Goal: Find specific page/section: Find specific page/section

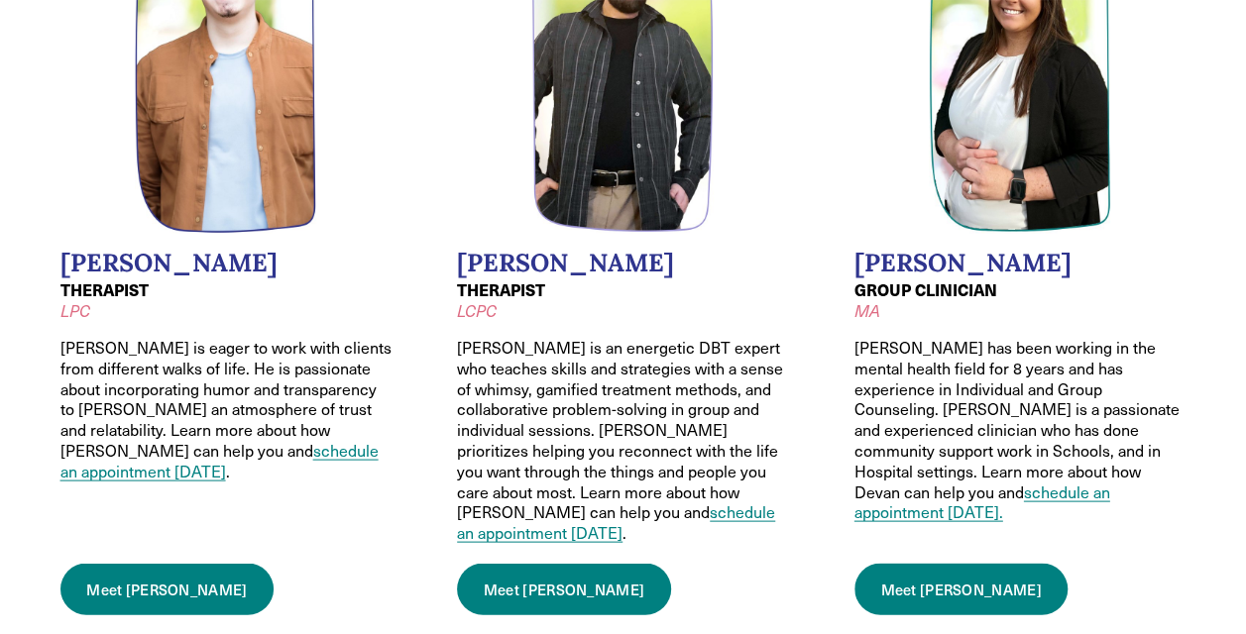
scroll to position [1770, 0]
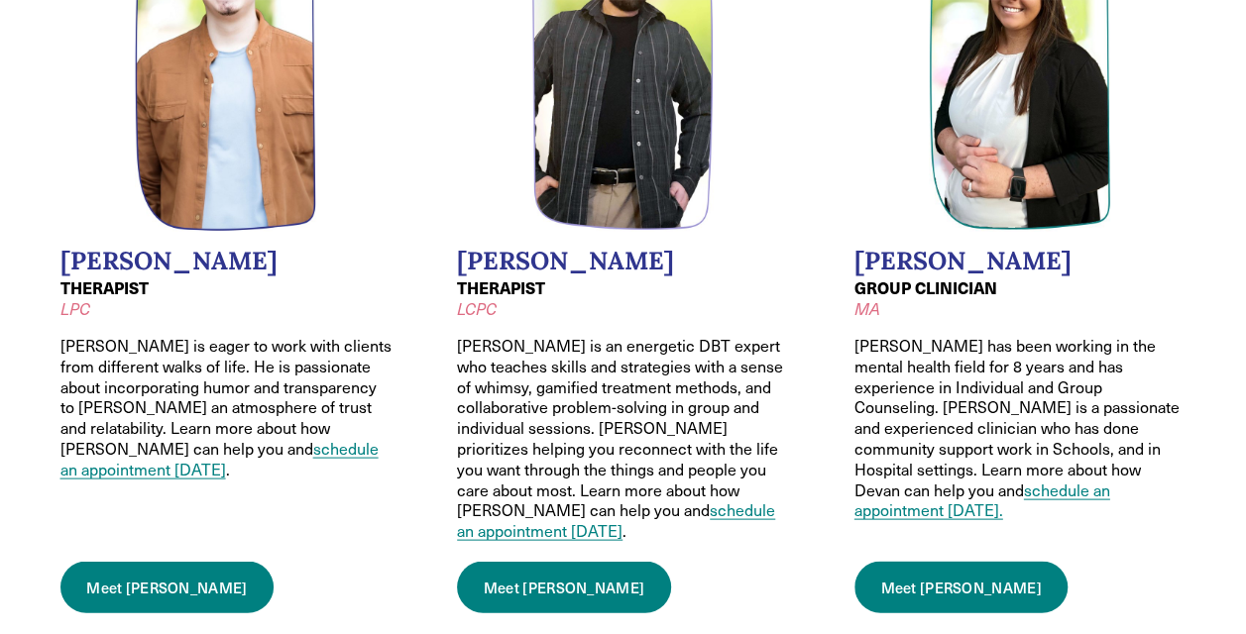
click at [156, 567] on link "Meet [PERSON_NAME]" at bounding box center [167, 587] width 214 height 52
click at [78, 306] on em "LPC" at bounding box center [75, 307] width 30 height 21
copy em "LPC"
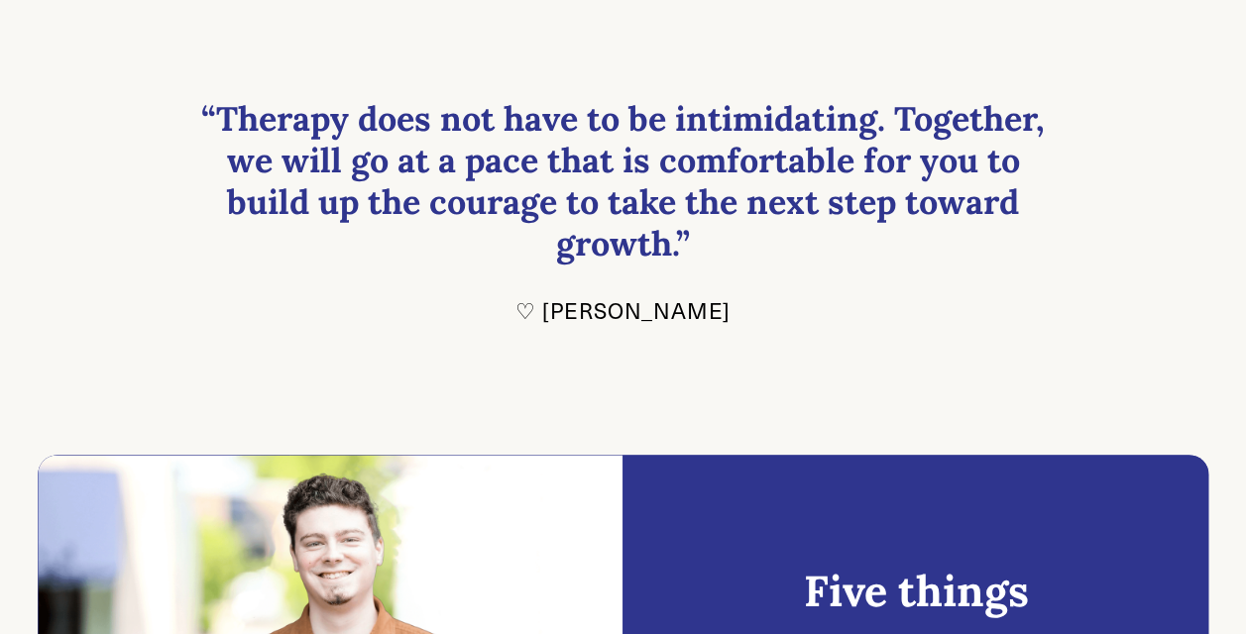
scroll to position [776, 0]
